Goal: Task Accomplishment & Management: Use online tool/utility

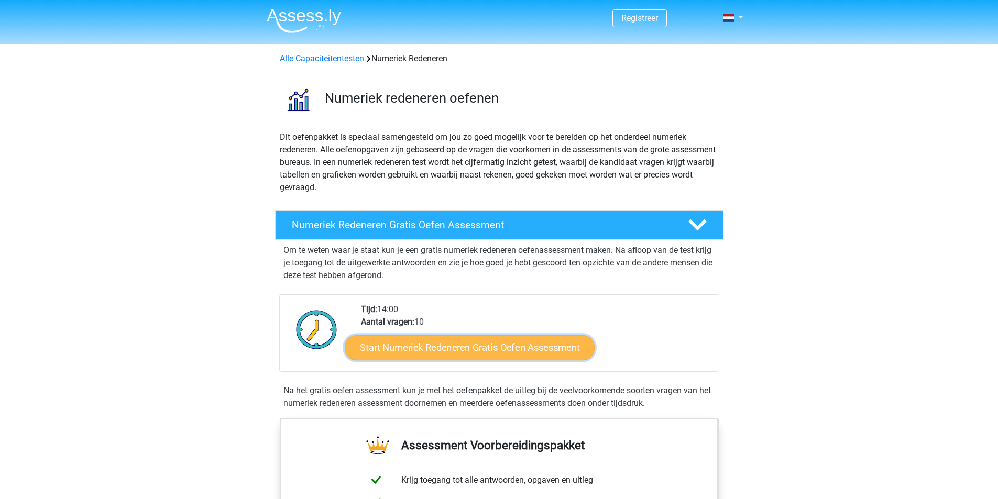
click at [447, 350] on link "Start Numeriek Redeneren Gratis Oefen Assessment" at bounding box center [470, 347] width 250 height 25
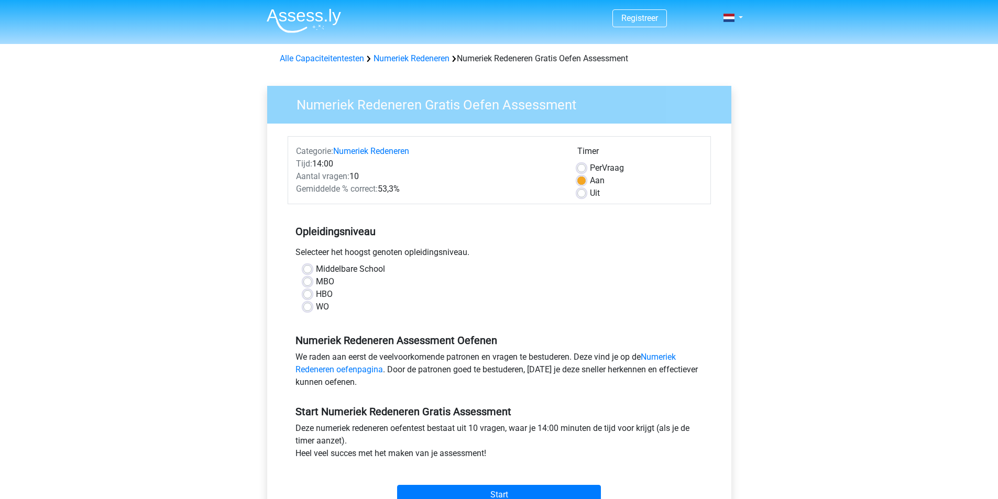
click at [316, 295] on label "HBO" at bounding box center [324, 294] width 17 height 13
click at [309, 295] on input "HBO" at bounding box center [307, 293] width 8 height 10
radio input "true"
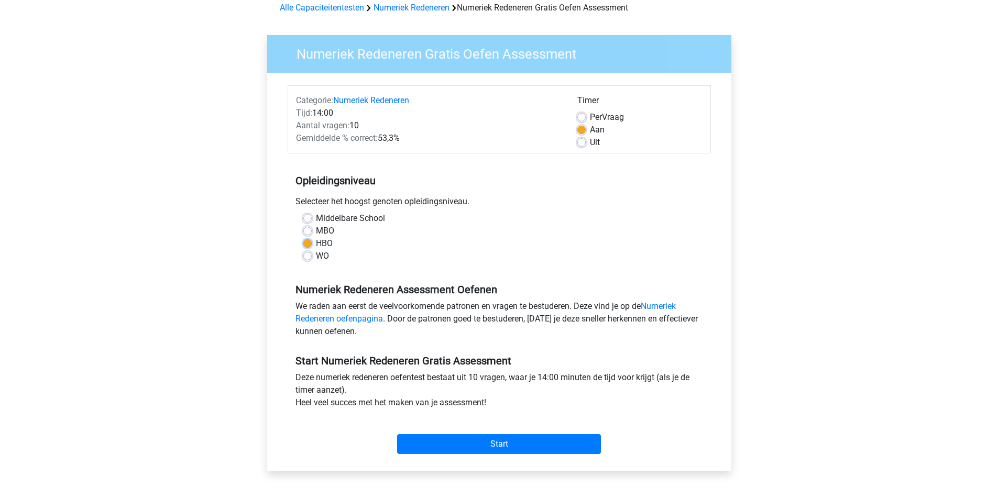
scroll to position [52, 0]
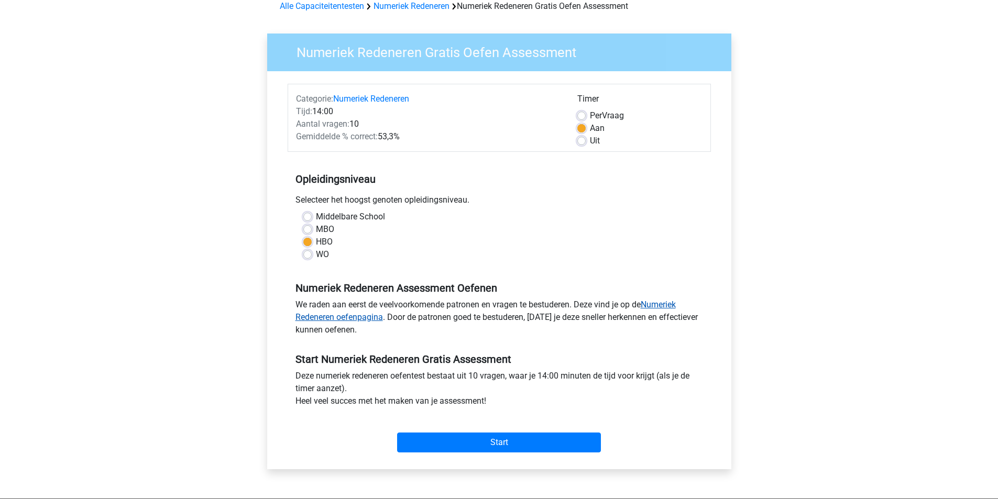
click at [357, 314] on link "Numeriek Redeneren oefenpagina" at bounding box center [485, 311] width 380 height 23
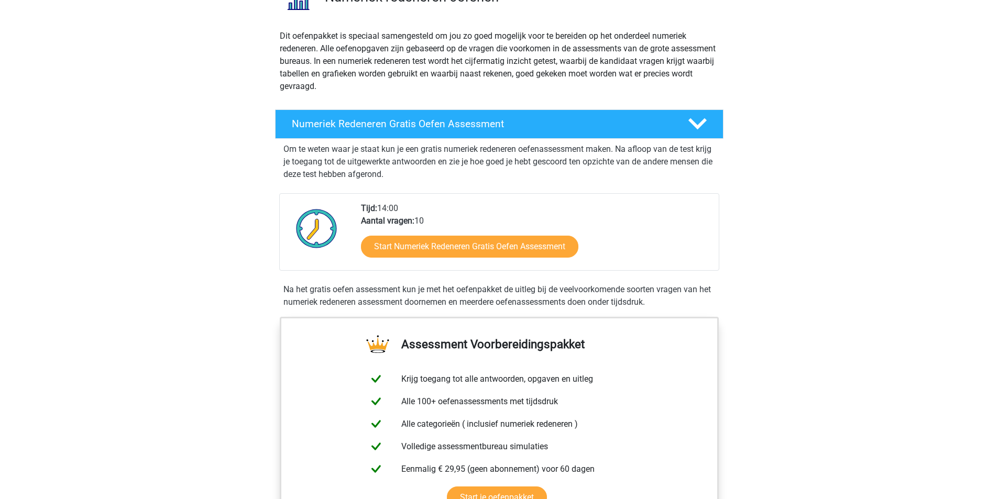
scroll to position [105, 0]
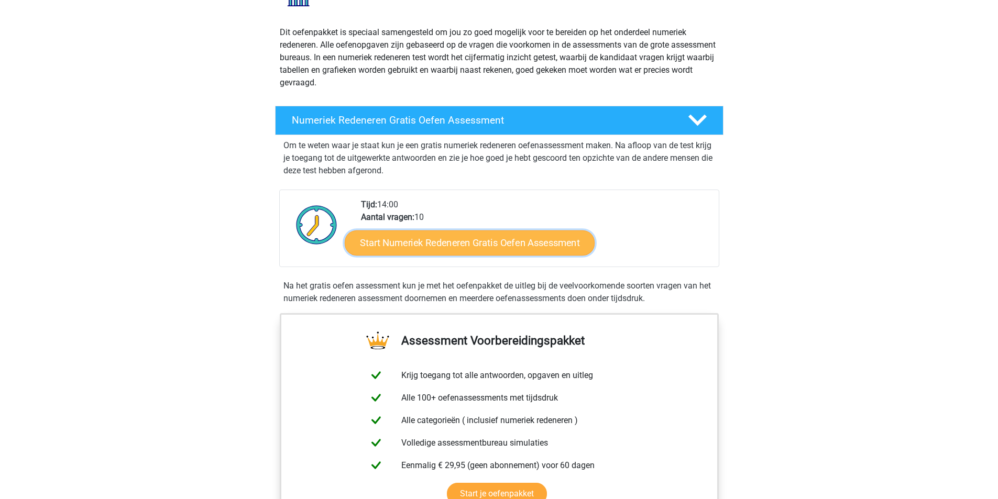
click at [435, 241] on link "Start Numeriek Redeneren Gratis Oefen Assessment" at bounding box center [470, 242] width 250 height 25
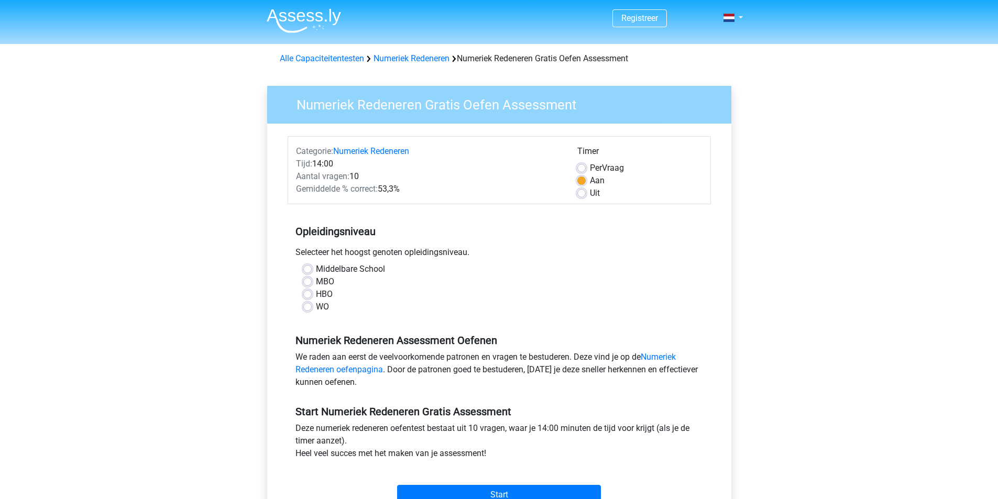
click at [316, 295] on label "HBO" at bounding box center [324, 294] width 17 height 13
click at [310, 295] on input "HBO" at bounding box center [307, 293] width 8 height 10
radio input "true"
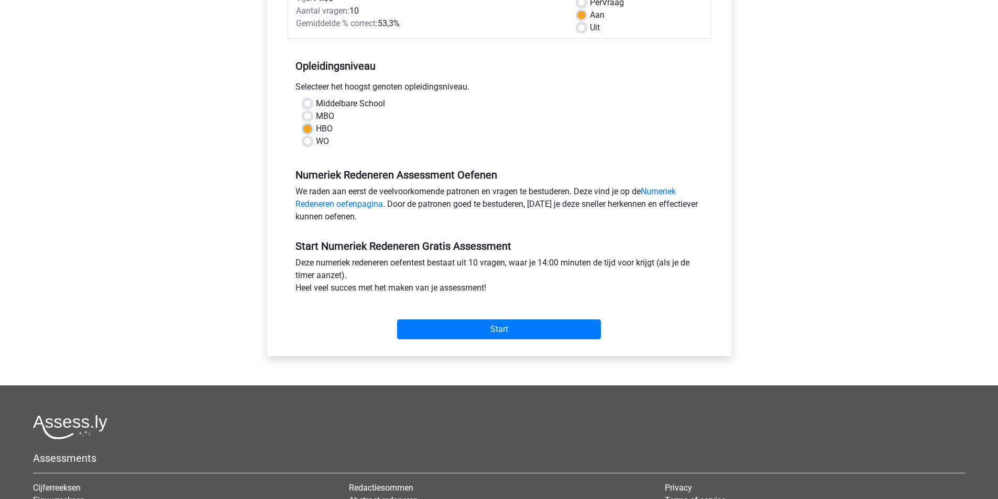
scroll to position [209, 0]
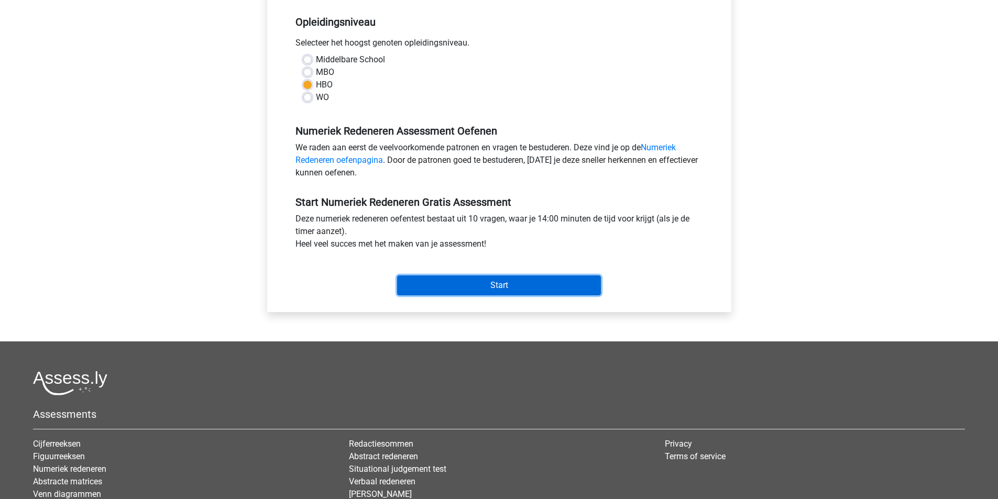
click at [502, 287] on input "Start" at bounding box center [499, 285] width 204 height 20
